Goal: Task Accomplishment & Management: Manage account settings

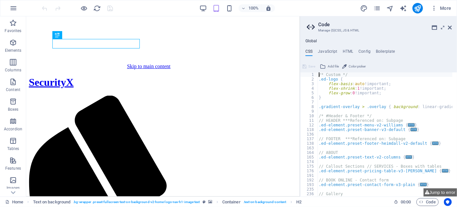
scroll to position [203, 0]
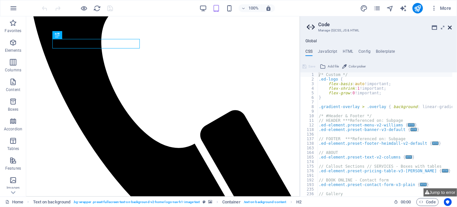
click at [450, 27] on icon at bounding box center [450, 27] width 4 height 5
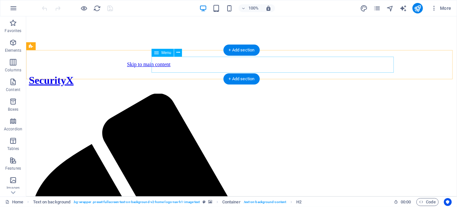
scroll to position [0, 0]
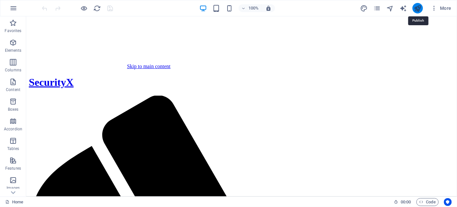
click at [419, 9] on icon "publish" at bounding box center [418, 9] width 8 height 8
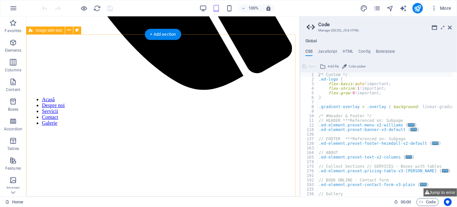
scroll to position [357, 0]
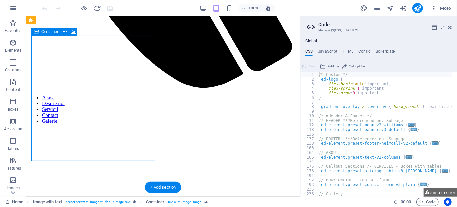
click at [53, 34] on div "Container" at bounding box center [45, 32] width 29 height 8
click at [74, 31] on icon at bounding box center [73, 31] width 5 height 7
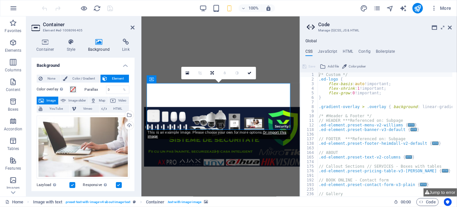
scroll to position [209, 0]
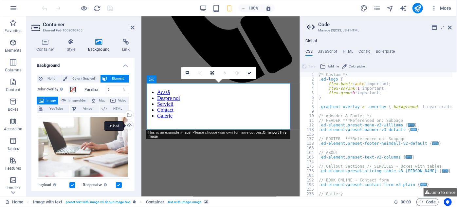
click at [130, 125] on div "Upload" at bounding box center [129, 126] width 10 height 10
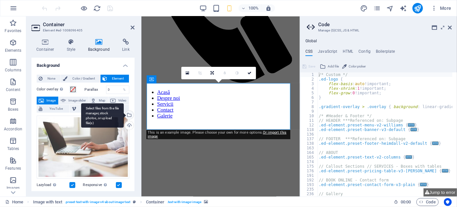
click at [132, 115] on div "Select files from the file manager, stock photos, or upload file(s)" at bounding box center [129, 116] width 10 height 10
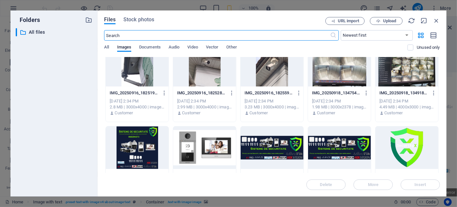
scroll to position [210, 0]
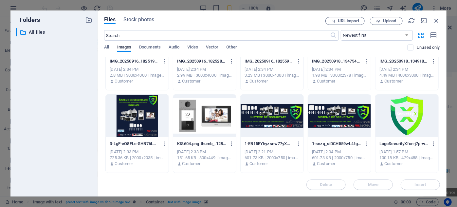
click at [146, 116] on div at bounding box center [137, 116] width 63 height 43
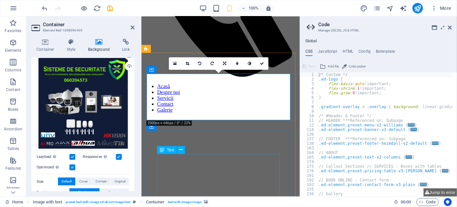
scroll to position [219, 0]
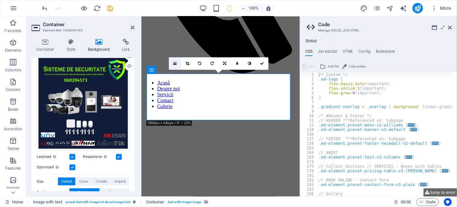
click at [176, 62] on icon at bounding box center [175, 63] width 4 height 5
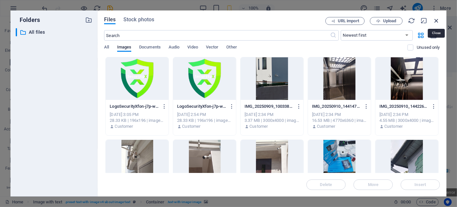
click at [438, 21] on icon "button" at bounding box center [436, 20] width 7 height 7
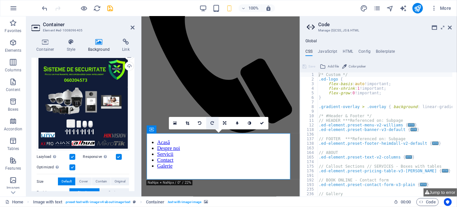
click at [213, 124] on icon at bounding box center [212, 123] width 3 height 4
click at [200, 125] on link at bounding box center [200, 123] width 12 height 12
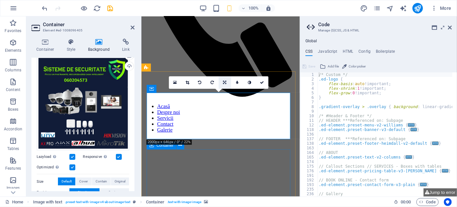
scroll to position [189, 0]
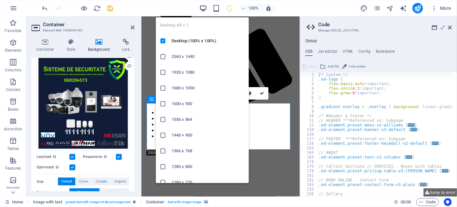
click at [202, 9] on icon "button" at bounding box center [203, 9] width 8 height 8
click at [207, 7] on icon "button" at bounding box center [203, 9] width 8 height 8
click at [205, 7] on icon "button" at bounding box center [203, 9] width 8 height 8
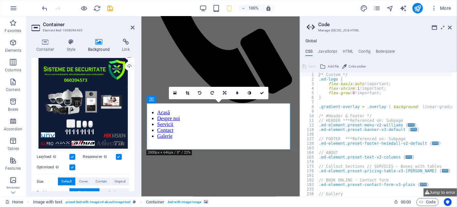
click at [178, 5] on div "100% More" at bounding box center [247, 8] width 413 height 10
click at [201, 8] on icon "button" at bounding box center [203, 9] width 8 height 8
click at [214, 9] on icon "button" at bounding box center [217, 9] width 8 height 8
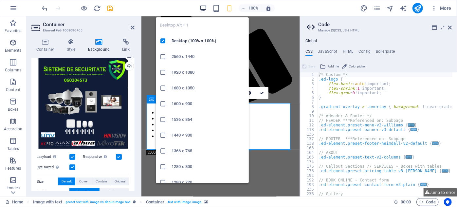
click at [202, 9] on icon "button" at bounding box center [203, 9] width 8 height 8
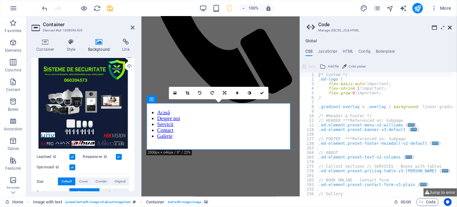
click at [449, 26] on icon at bounding box center [450, 27] width 4 height 5
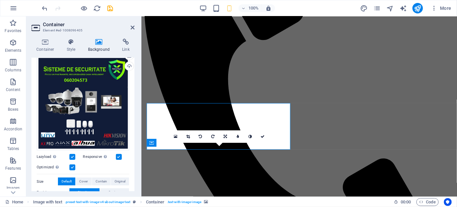
scroll to position [341, 0]
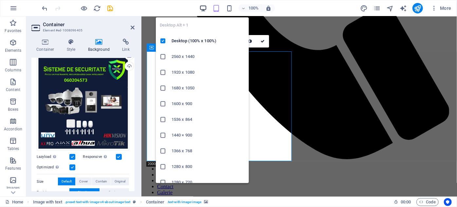
click at [202, 7] on icon "button" at bounding box center [203, 9] width 8 height 8
click at [207, 8] on icon "button" at bounding box center [203, 9] width 8 height 8
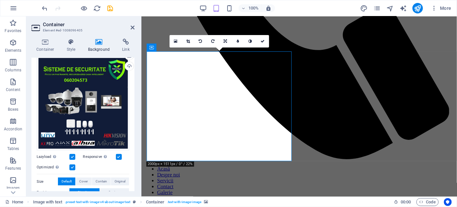
click at [176, 5] on div "100% More" at bounding box center [247, 8] width 413 height 10
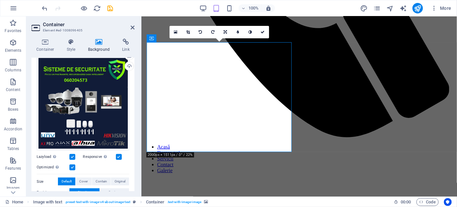
scroll to position [371, 0]
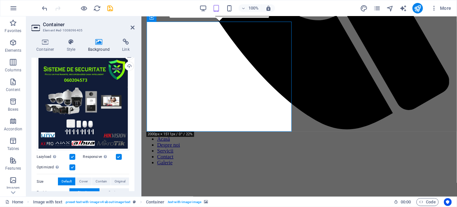
drag, startPoint x: 229, startPoint y: 93, endPoint x: 229, endPoint y: 101, distance: 7.2
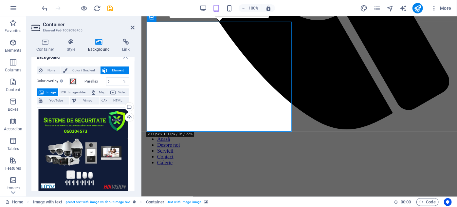
scroll to position [0, 0]
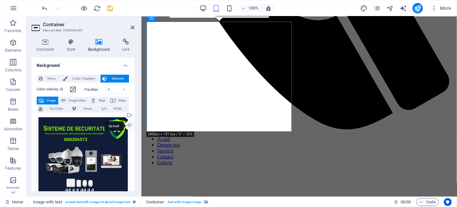
click at [130, 125] on div "Upload" at bounding box center [129, 126] width 10 height 10
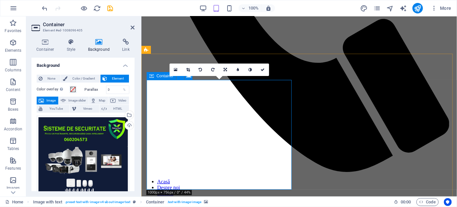
scroll to position [341, 0]
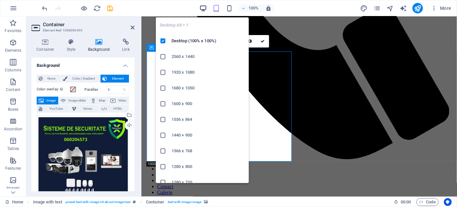
click at [206, 8] on icon "button" at bounding box center [203, 9] width 8 height 8
click at [204, 8] on icon "button" at bounding box center [203, 9] width 8 height 8
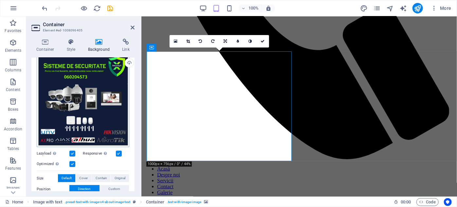
scroll to position [59, 0]
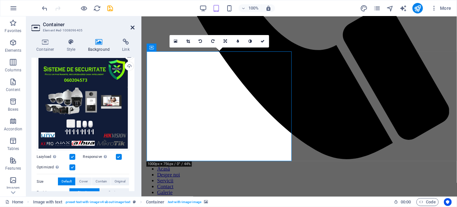
click at [133, 28] on icon at bounding box center [133, 27] width 4 height 5
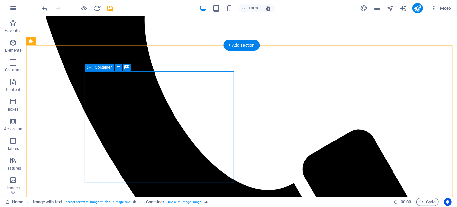
scroll to position [312, 0]
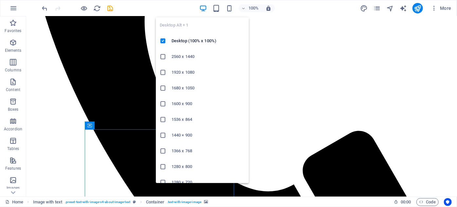
click at [206, 8] on icon "button" at bounding box center [203, 9] width 8 height 8
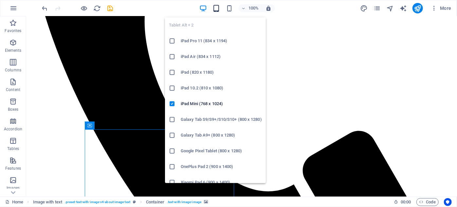
click at [218, 9] on icon "button" at bounding box center [217, 9] width 8 height 8
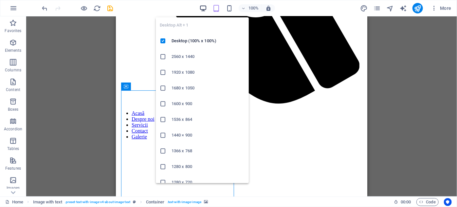
click at [204, 8] on icon "button" at bounding box center [203, 9] width 8 height 8
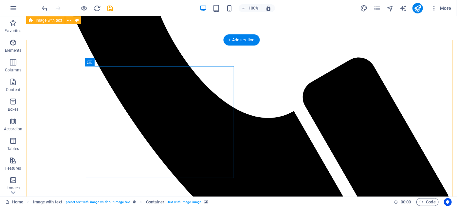
scroll to position [371, 0]
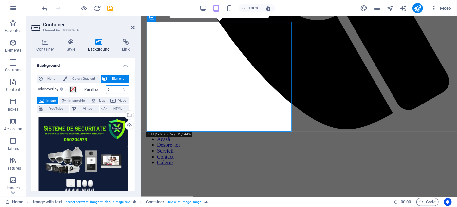
drag, startPoint x: 113, startPoint y: 90, endPoint x: 131, endPoint y: 90, distance: 18.3
click at [131, 90] on div "None Color / Gradient Element Stretch background to full-width Color overlay Pl…" at bounding box center [82, 205] width 103 height 272
drag, startPoint x: 124, startPoint y: 89, endPoint x: 106, endPoint y: 88, distance: 17.8
click at [107, 88] on div "0 %" at bounding box center [118, 89] width 24 height 9
drag, startPoint x: 106, startPoint y: 88, endPoint x: 98, endPoint y: 86, distance: 8.0
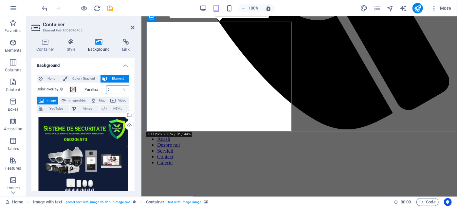
click at [98, 86] on div "Parallax 0 %" at bounding box center [107, 89] width 45 height 9
drag, startPoint x: 107, startPoint y: 89, endPoint x: 109, endPoint y: 97, distance: 7.6
click at [108, 98] on div "Color overlay Places an overlay over the background to colorize it Parallax 0 %…" at bounding box center [83, 209] width 93 height 253
click at [112, 90] on input "0" at bounding box center [117, 90] width 23 height 8
click at [115, 90] on input "0" at bounding box center [117, 90] width 23 height 8
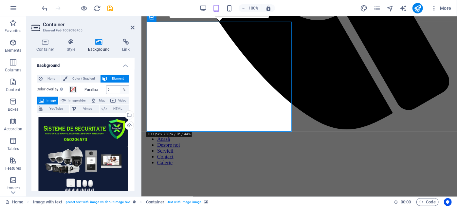
click at [120, 90] on div "%" at bounding box center [124, 90] width 9 height 8
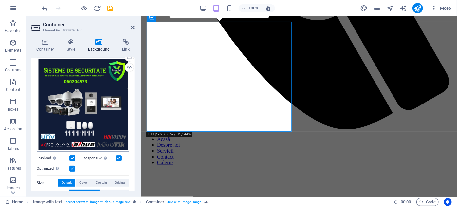
scroll to position [89, 0]
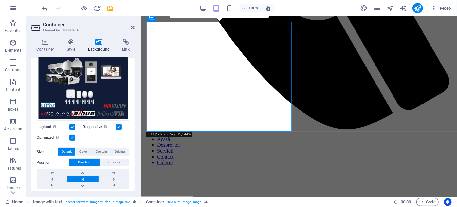
click at [75, 136] on div "Optimized Images are compressed to improve page speed." at bounding box center [83, 138] width 93 height 8
click at [73, 136] on label at bounding box center [72, 138] width 6 height 6
click at [0, 0] on input "Optimized Images are compressed to improve page speed." at bounding box center [0, 0] width 0 height 0
click at [73, 136] on label at bounding box center [72, 138] width 6 height 6
click at [0, 0] on input "Optimized Images are compressed to improve page speed." at bounding box center [0, 0] width 0 height 0
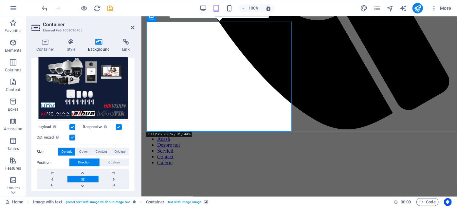
click at [72, 126] on label at bounding box center [72, 127] width 6 height 6
click at [0, 0] on input "Lazyload Loading images after the page loads improves page speed." at bounding box center [0, 0] width 0 height 0
click at [72, 126] on label at bounding box center [72, 127] width 6 height 6
click at [0, 0] on input "Lazyload Loading images after the page loads improves page speed." at bounding box center [0, 0] width 0 height 0
click at [116, 126] on label at bounding box center [119, 127] width 6 height 6
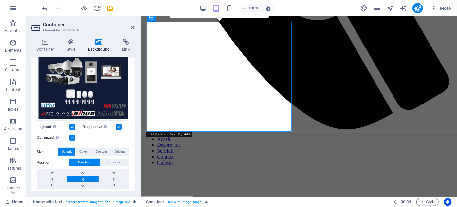
click at [0, 0] on input "Responsive Automatically load retina image and smartphone optimized sizes." at bounding box center [0, 0] width 0 height 0
click at [117, 125] on label at bounding box center [119, 127] width 6 height 6
click at [0, 0] on input "Responsive Automatically load retina image and smartphone optimized sizes." at bounding box center [0, 0] width 0 height 0
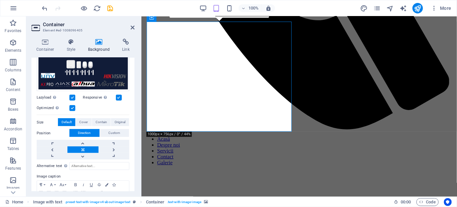
scroll to position [119, 0]
click at [88, 121] on button "Cover" at bounding box center [84, 122] width 16 height 8
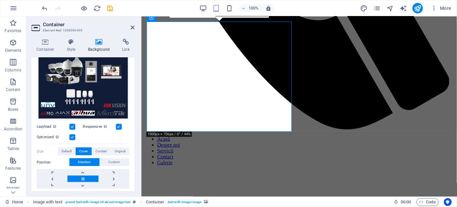
scroll to position [89, 0]
click at [103, 150] on span "Contain" at bounding box center [101, 152] width 11 height 8
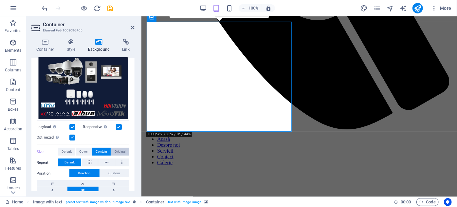
click at [113, 149] on button "Original" at bounding box center [120, 152] width 18 height 8
click at [104, 150] on span "Contain" at bounding box center [101, 152] width 11 height 8
drag, startPoint x: 133, startPoint y: 28, endPoint x: 105, endPoint y: 15, distance: 30.8
click at [133, 28] on icon at bounding box center [133, 27] width 4 height 5
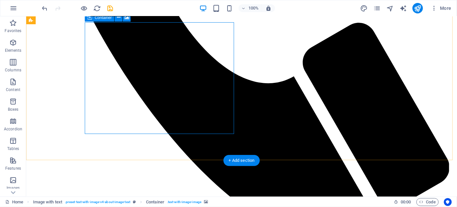
scroll to position [420, 0]
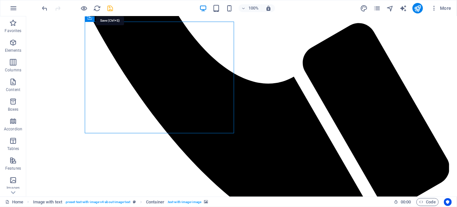
click at [110, 8] on icon "save" at bounding box center [111, 9] width 8 height 8
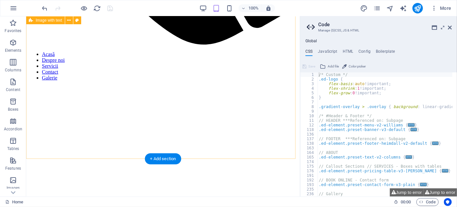
scroll to position [401, 0]
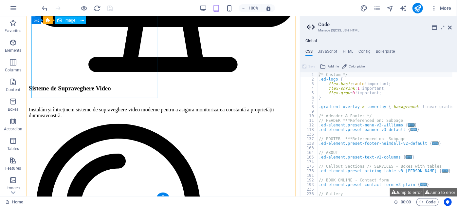
scroll to position [1392, 0]
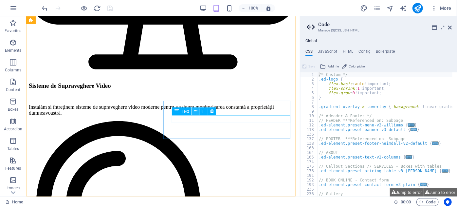
click at [196, 113] on icon at bounding box center [196, 111] width 4 height 7
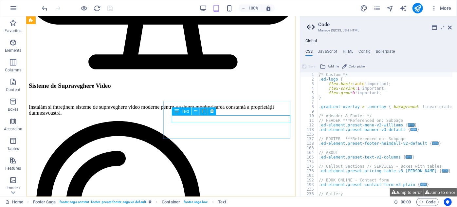
click at [195, 112] on icon at bounding box center [196, 111] width 4 height 7
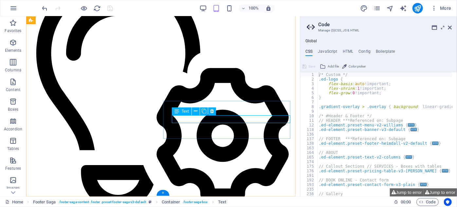
scroll to position [1577, 0]
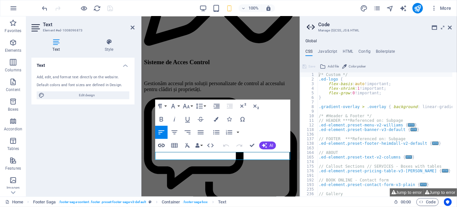
click at [163, 146] on icon "button" at bounding box center [162, 146] width 8 height 8
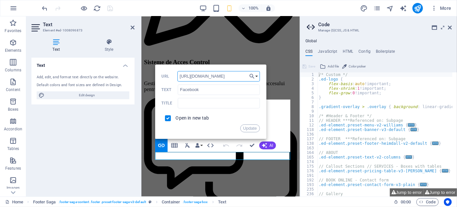
drag, startPoint x: 237, startPoint y: 77, endPoint x: 178, endPoint y: 74, distance: 59.0
click at [178, 74] on input "[URL][DOMAIN_NAME]" at bounding box center [219, 76] width 83 height 10
paste input "profile.php?id=61577873009343"
type input "[URL][DOMAIN_NAME]"
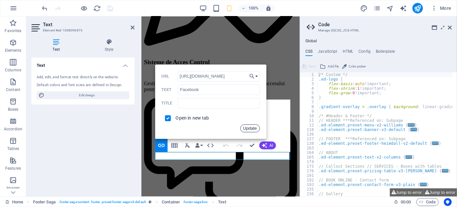
click at [253, 130] on button "Update" at bounding box center [250, 128] width 20 height 8
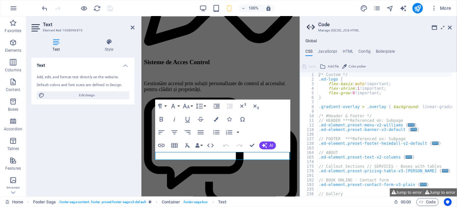
scroll to position [0, 0]
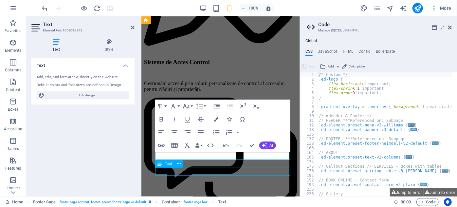
scroll to position [1392, 0]
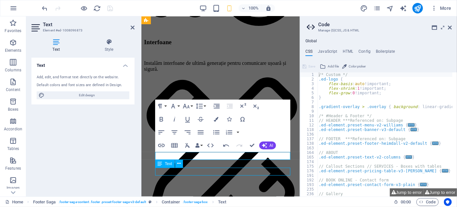
drag, startPoint x: 168, startPoint y: 172, endPoint x: 284, endPoint y: 172, distance: 115.6
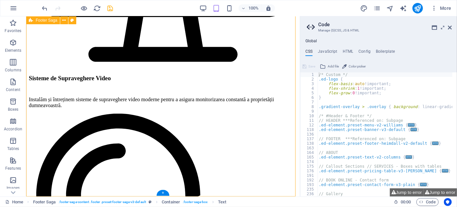
select select "footer"
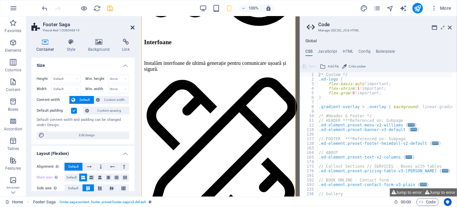
click at [134, 27] on icon at bounding box center [133, 27] width 4 height 5
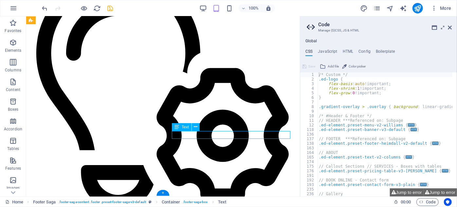
scroll to position [1577, 0]
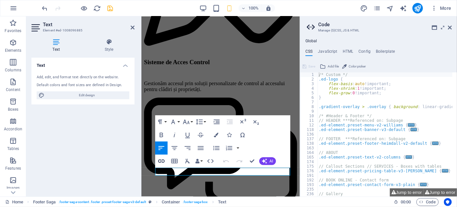
click at [162, 159] on icon "button" at bounding box center [162, 161] width 8 height 8
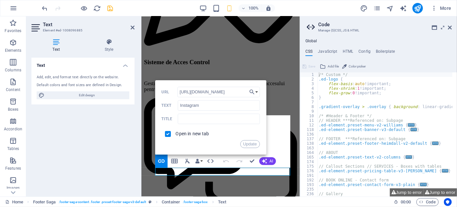
drag, startPoint x: 238, startPoint y: 90, endPoint x: 1, endPoint y: 75, distance: 237.7
click at [138, 91] on div "Text Element #ed-1008096885 Text Style Text Add, edit, and format text directly…" at bounding box center [163, 106] width 274 height 180
type input "[URL][DOMAIN_NAME]"
click at [249, 145] on button "Update" at bounding box center [250, 144] width 20 height 8
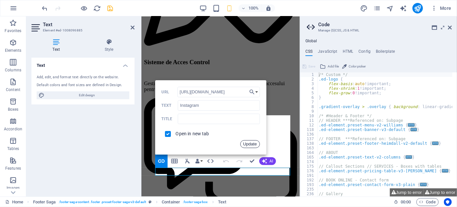
scroll to position [0, 0]
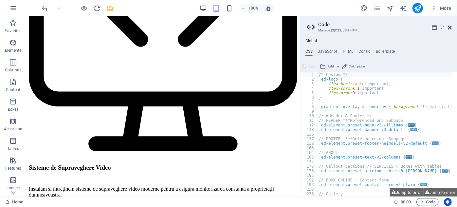
click at [450, 28] on icon at bounding box center [450, 27] width 4 height 5
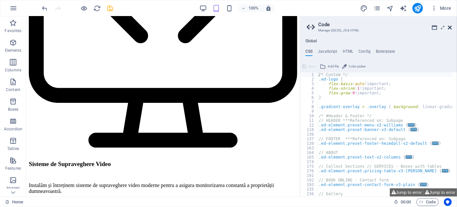
scroll to position [1166, 0]
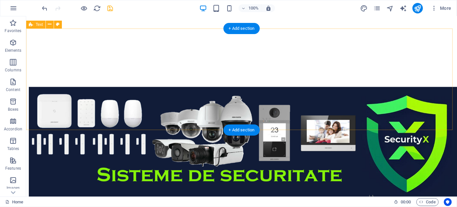
scroll to position [778, 0]
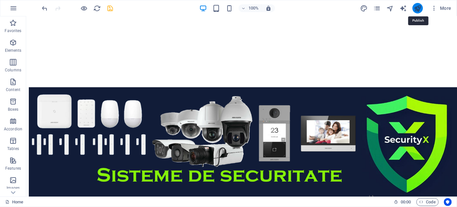
click at [417, 8] on icon "publish" at bounding box center [418, 9] width 8 height 8
